Goal: Task Accomplishment & Management: Complete application form

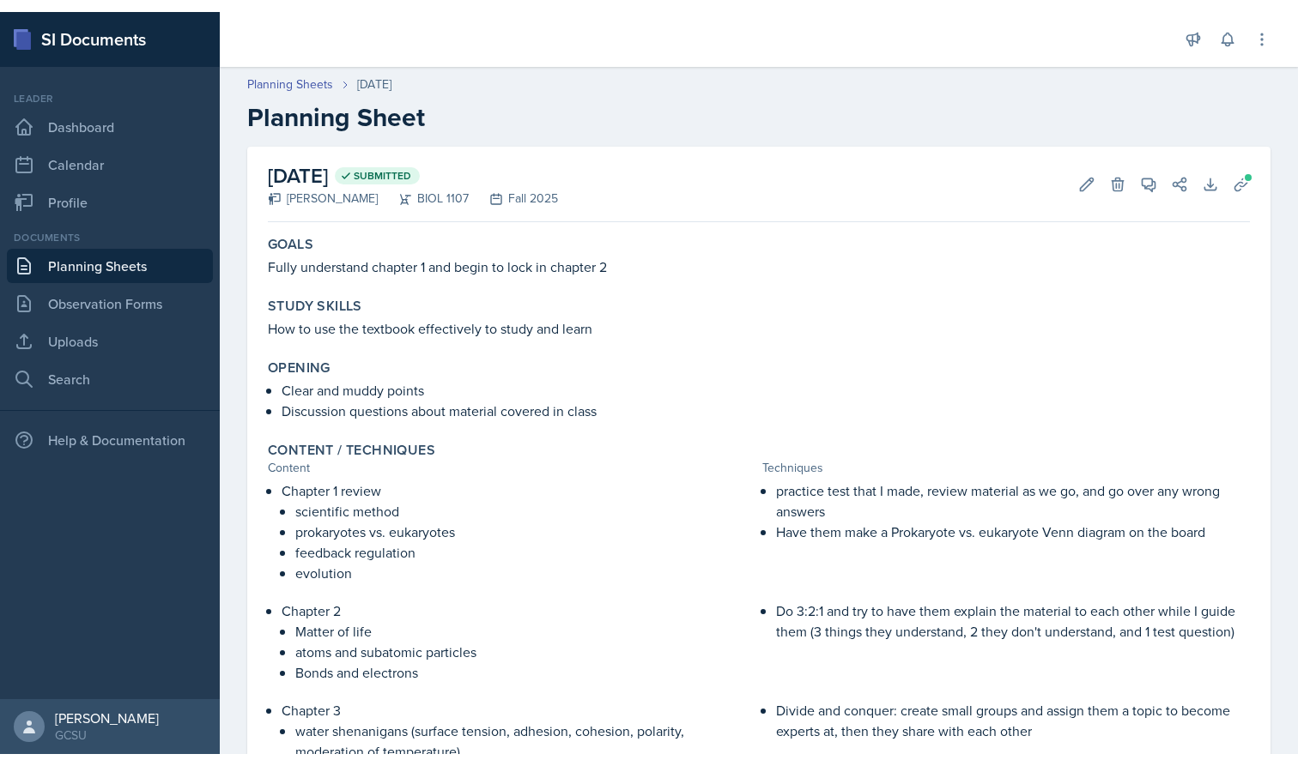
scroll to position [179, 0]
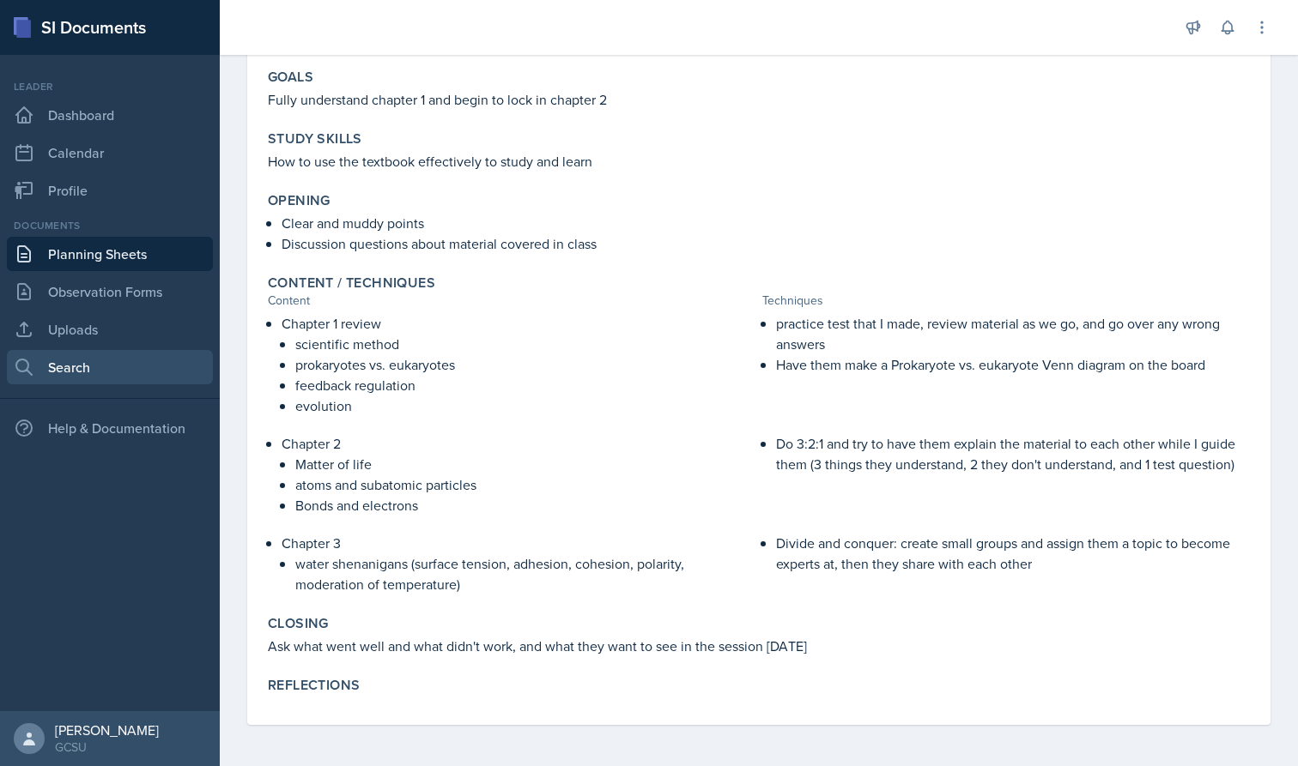
click at [118, 366] on link "Search" at bounding box center [110, 367] width 206 height 34
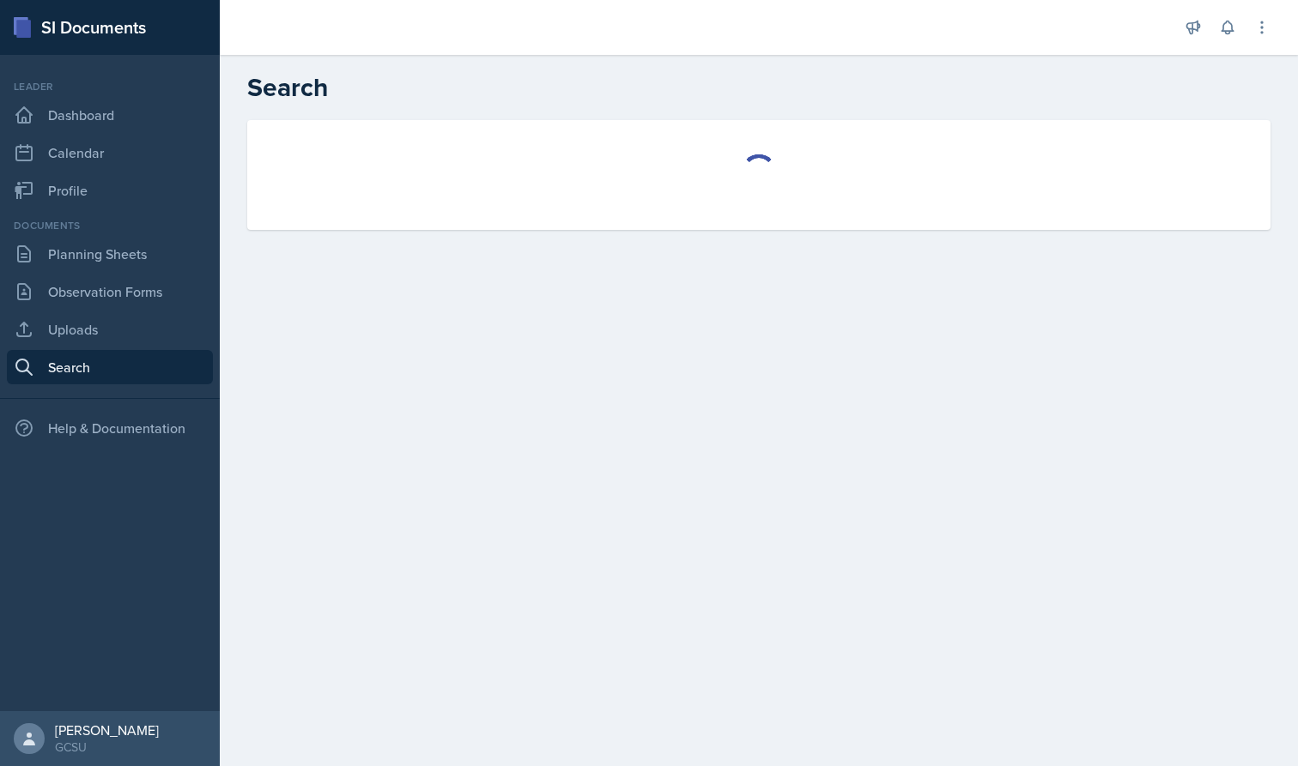
select select "all"
select select "1"
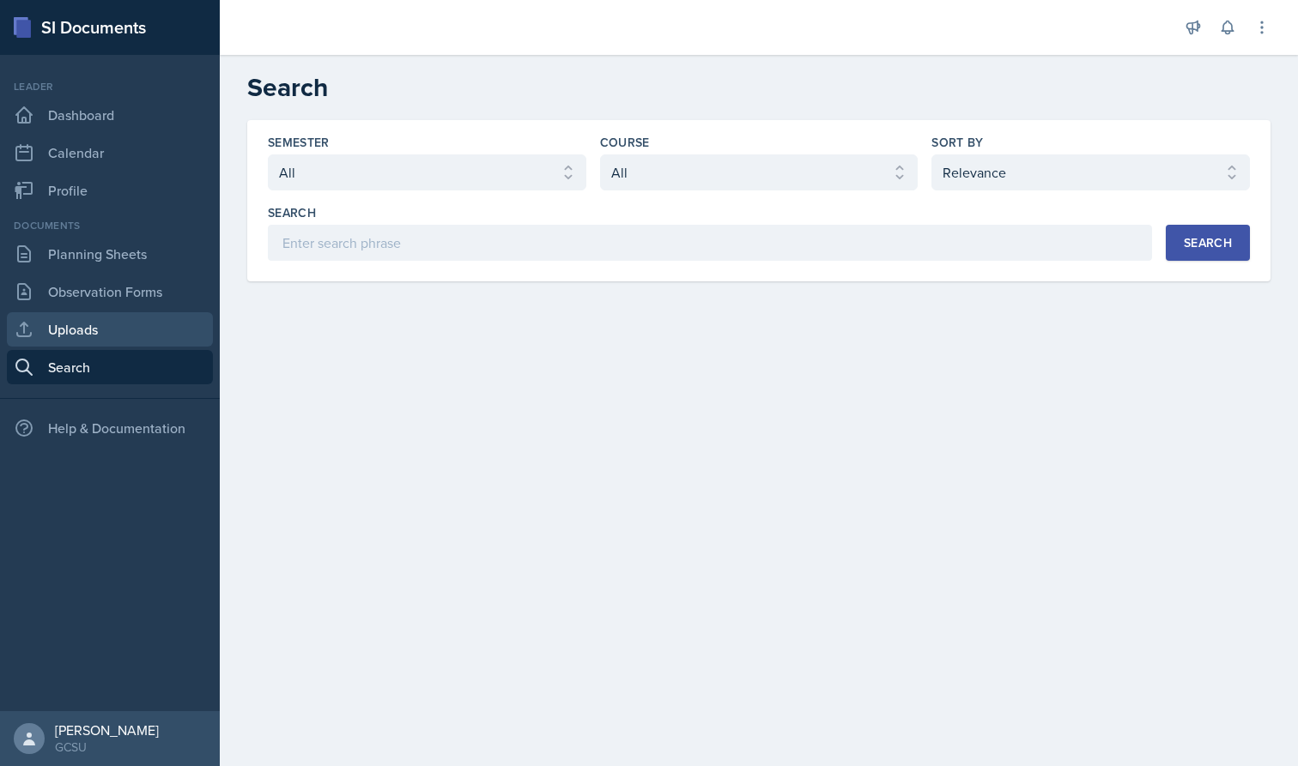
click at [120, 319] on link "Uploads" at bounding box center [110, 329] width 206 height 34
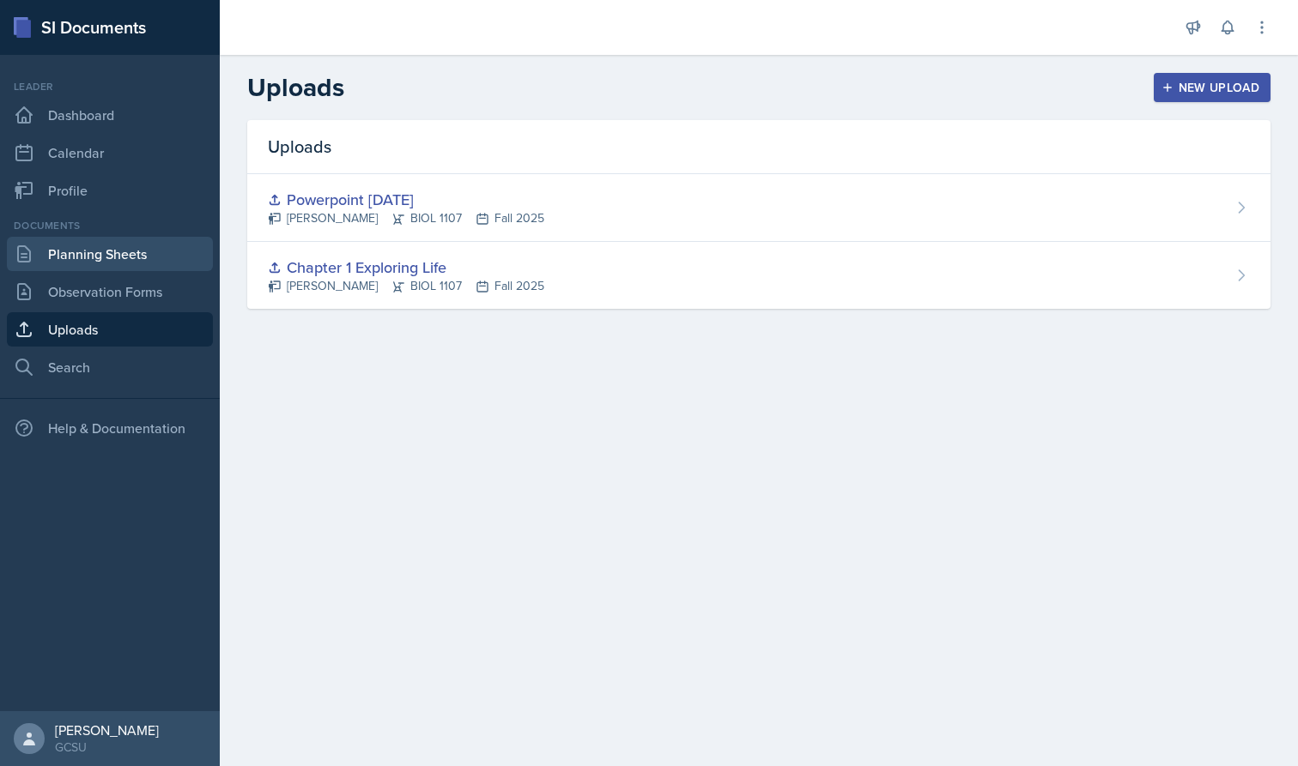
click at [117, 246] on link "Planning Sheets" at bounding box center [110, 254] width 206 height 34
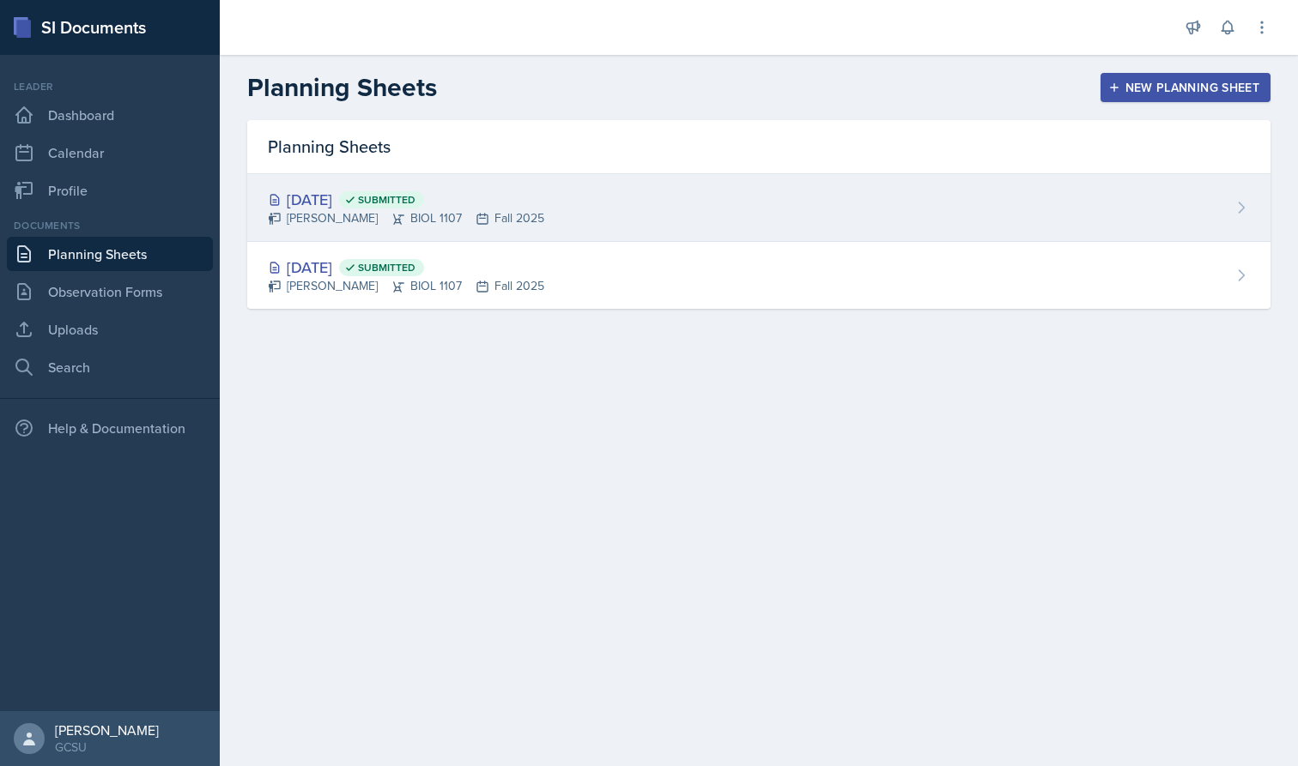
click at [500, 188] on div "[DATE] Submitted" at bounding box center [406, 199] width 276 height 23
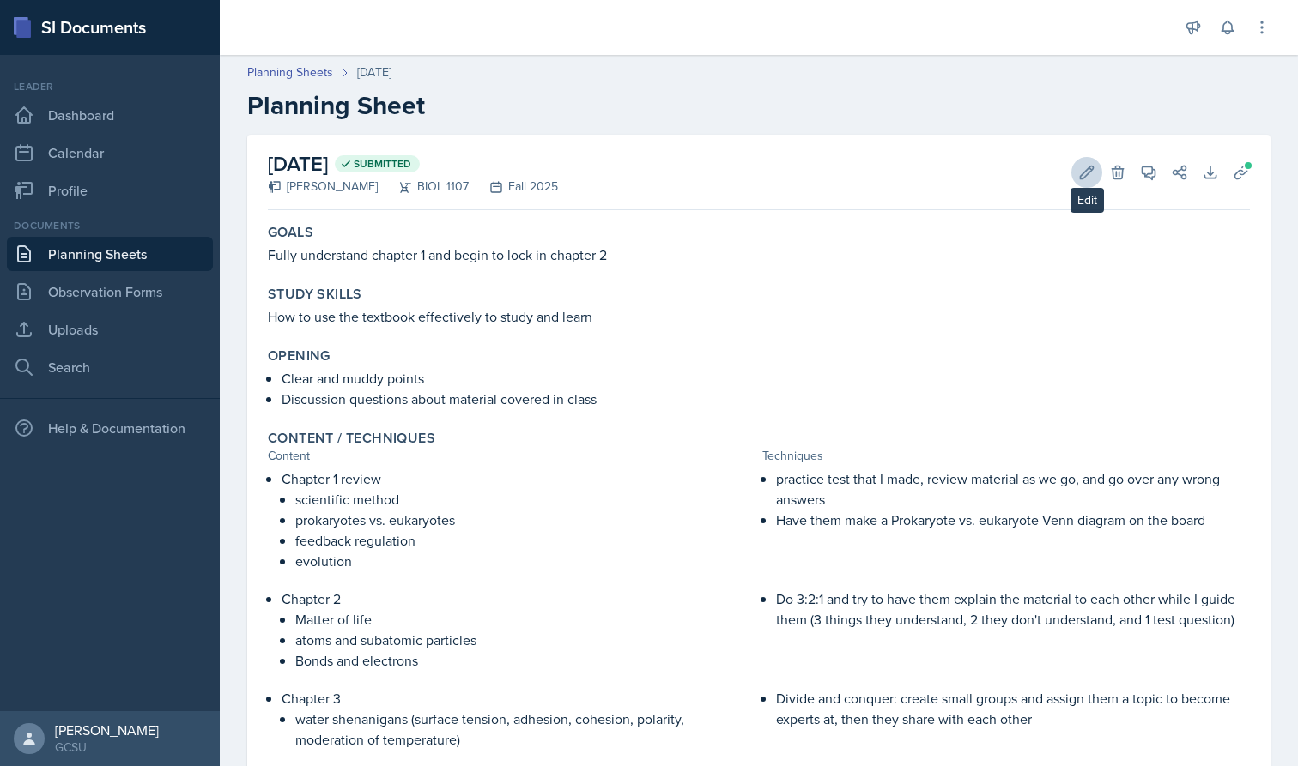
click at [1091, 175] on icon at bounding box center [1086, 172] width 17 height 17
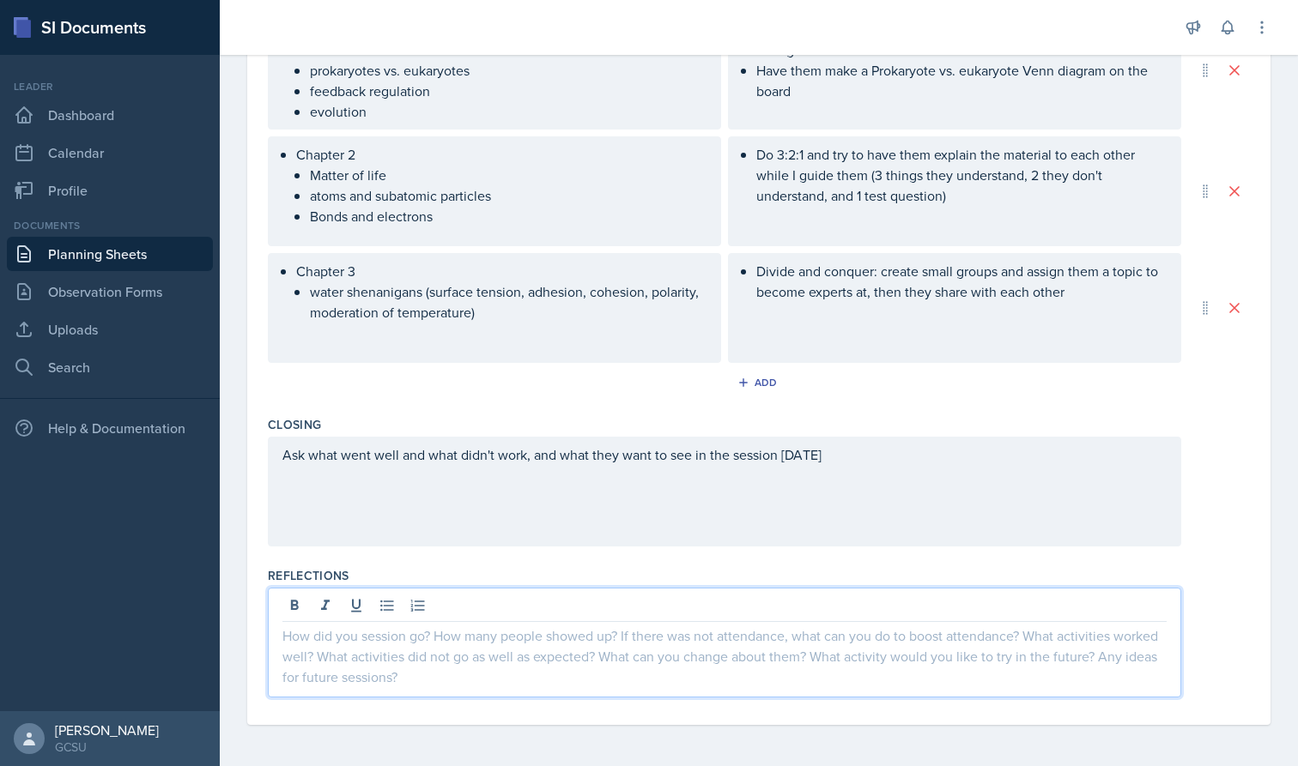
click at [462, 603] on div at bounding box center [724, 643] width 913 height 110
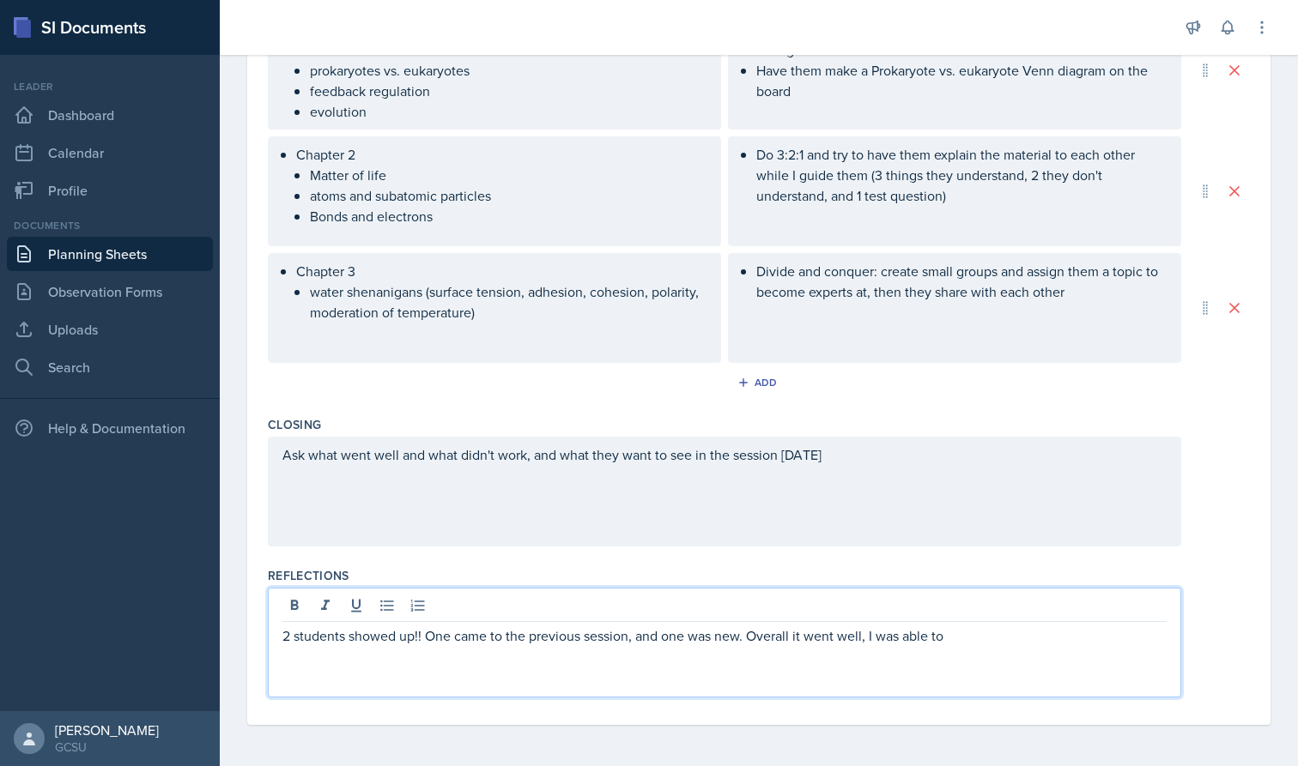
click at [969, 640] on p "2 students showed up!! One came to the previous session, and one was new. Overa…" at bounding box center [724, 636] width 884 height 21
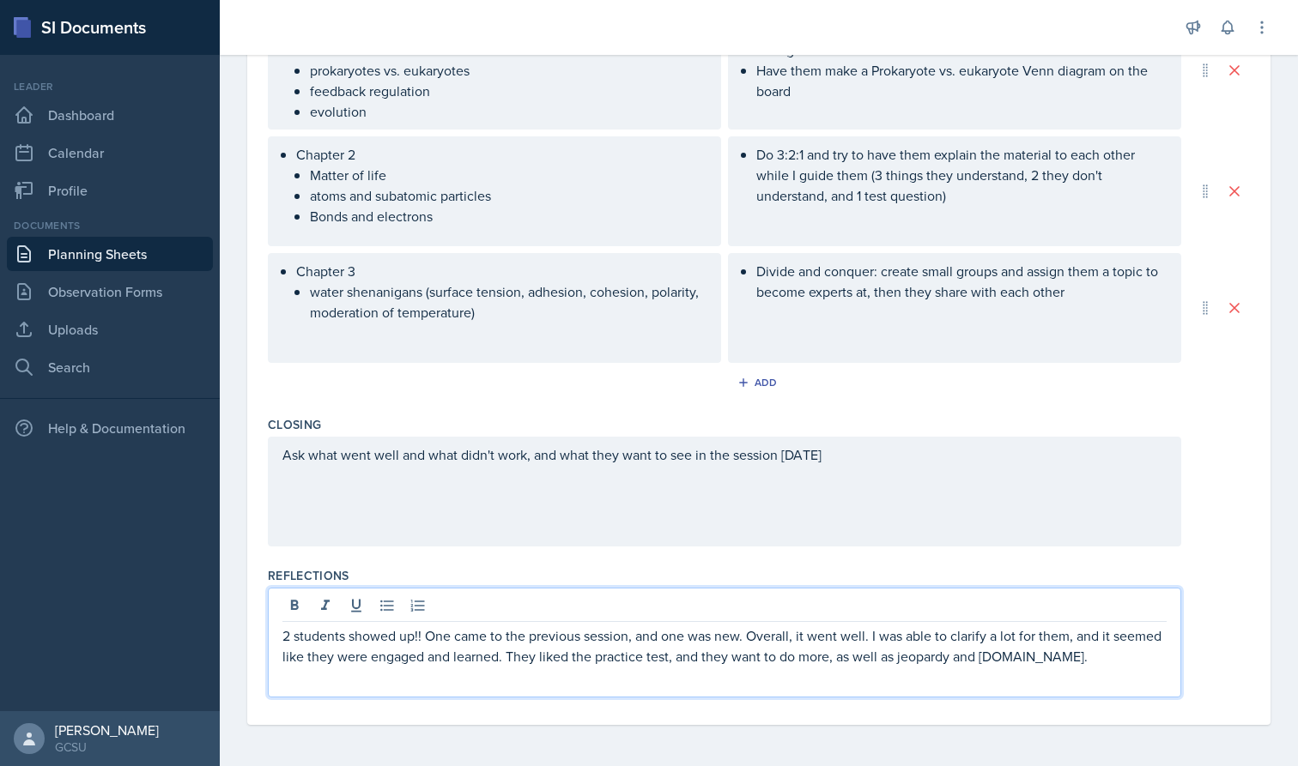
click at [1094, 647] on p "2 students showed up!! One came to the previous session, and one was new. Overa…" at bounding box center [724, 646] width 884 height 41
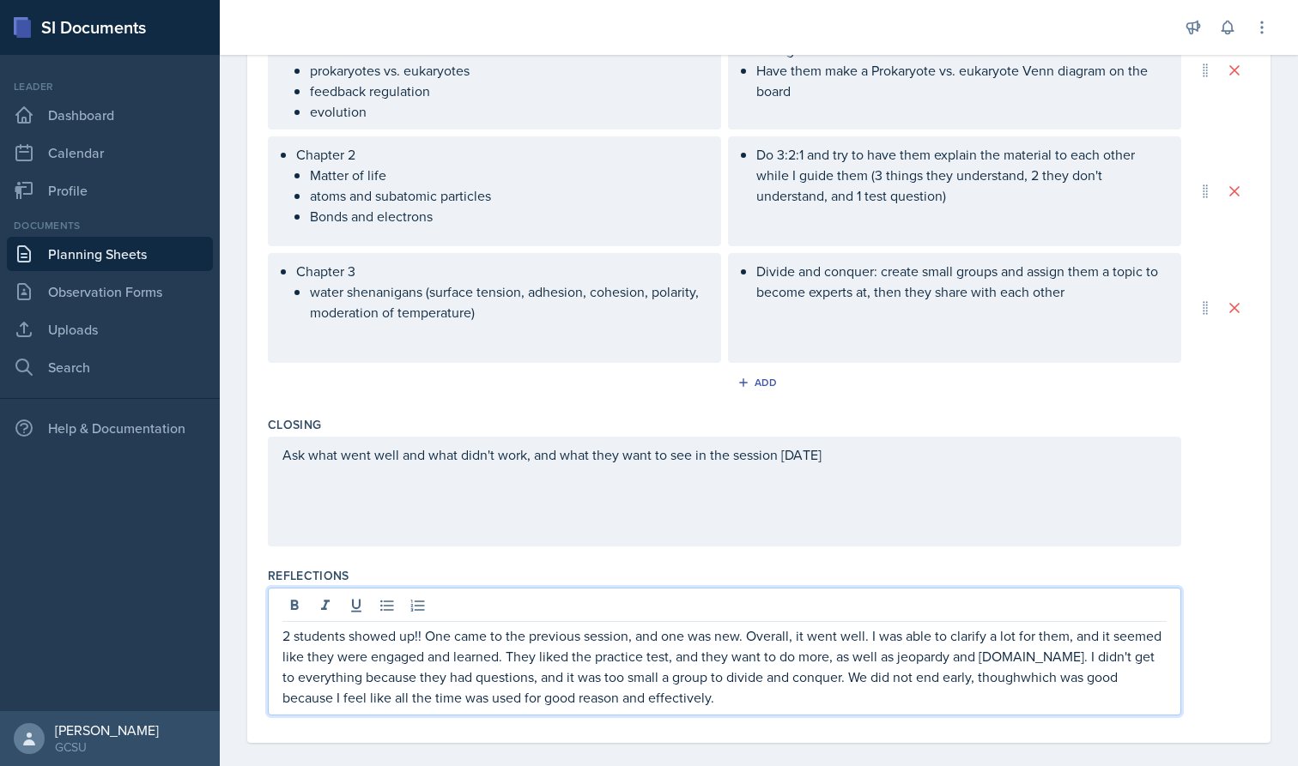
click at [1011, 676] on p "2 students showed up!! One came to the previous session, and one was new. Overa…" at bounding box center [724, 667] width 884 height 82
click at [691, 705] on p "2 students showed up!! One came to the previous session, and one was new. Overa…" at bounding box center [724, 667] width 884 height 82
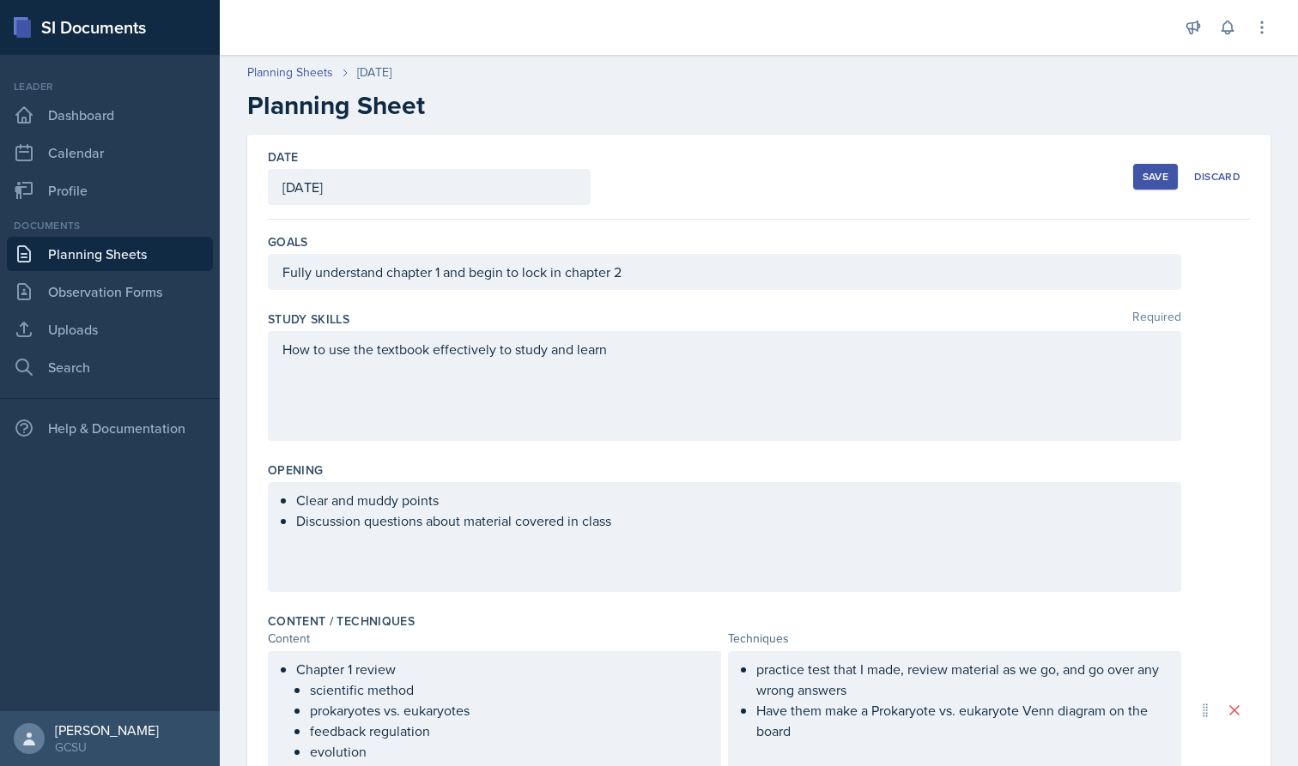
scroll to position [0, 0]
click at [1149, 173] on div "Save" at bounding box center [1155, 177] width 26 height 14
